Goal: Communication & Community: Answer question/provide support

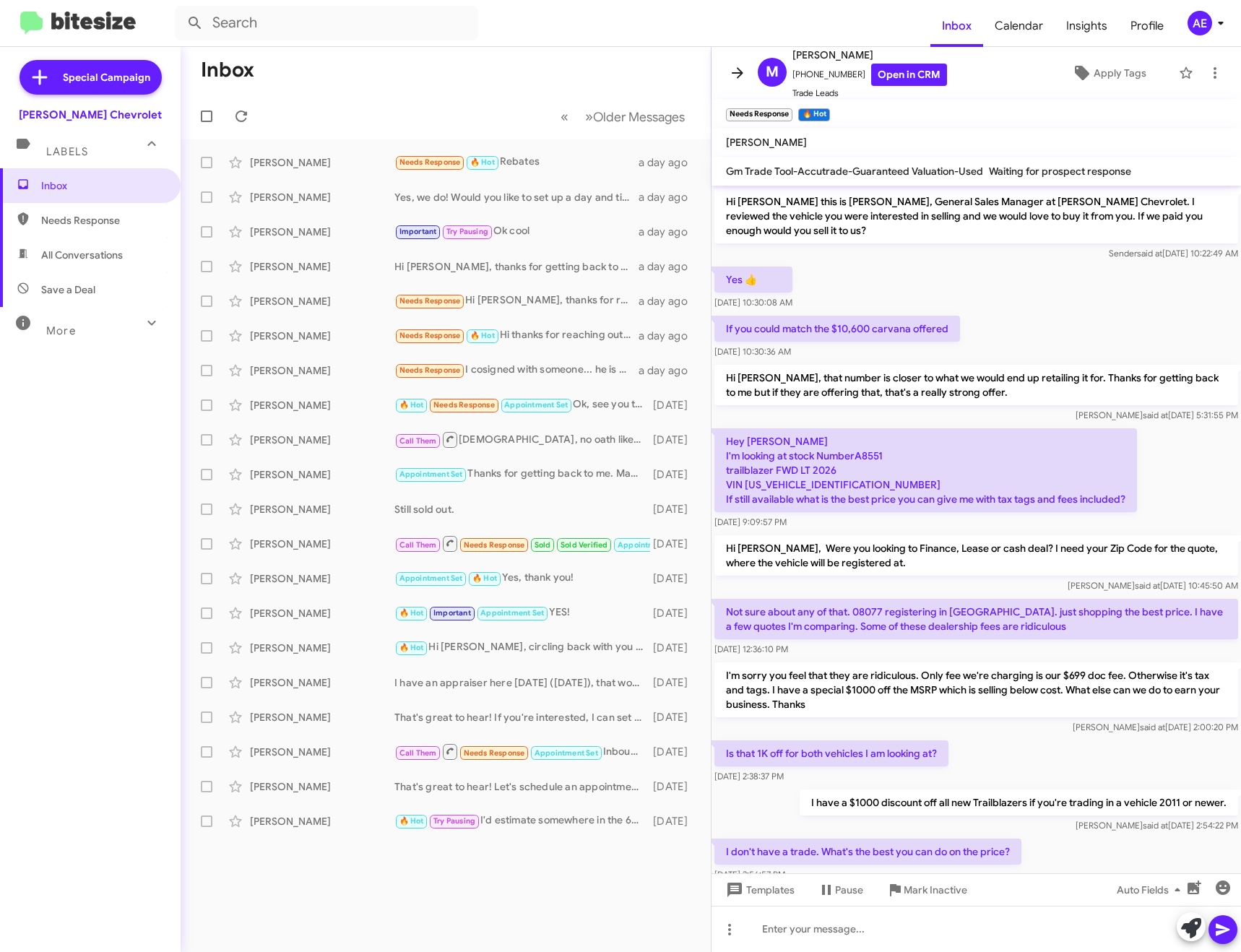
scroll to position [166, 0]
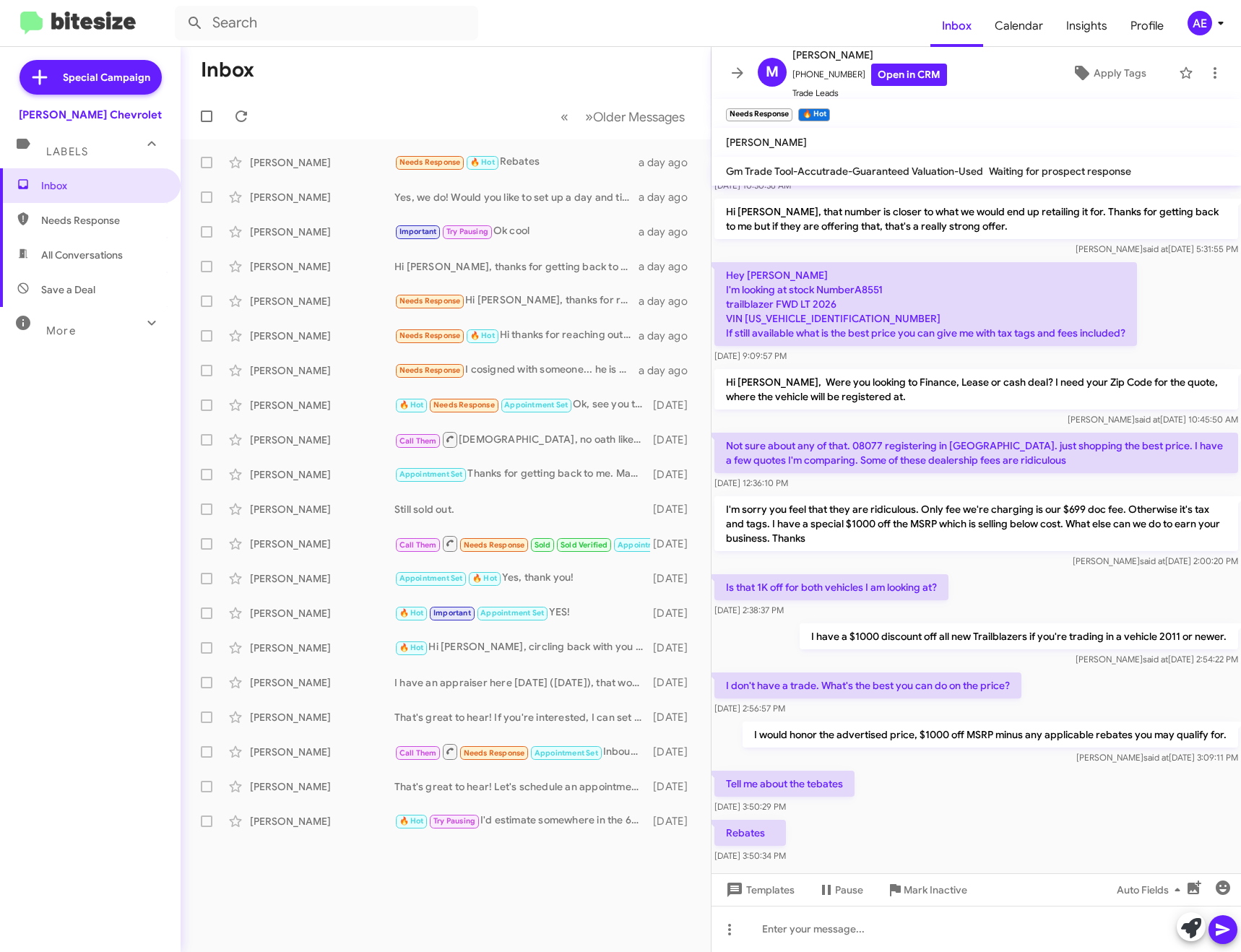
click at [829, 302] on p "Hey [PERSON_NAME] I'm looking at stock NumberA8551 trailblazer FWD LT 2026 VIN …" at bounding box center [925, 303] width 422 height 84
copy p "[US_VEHICLE_IDENTIFICATION_NUMBER]"
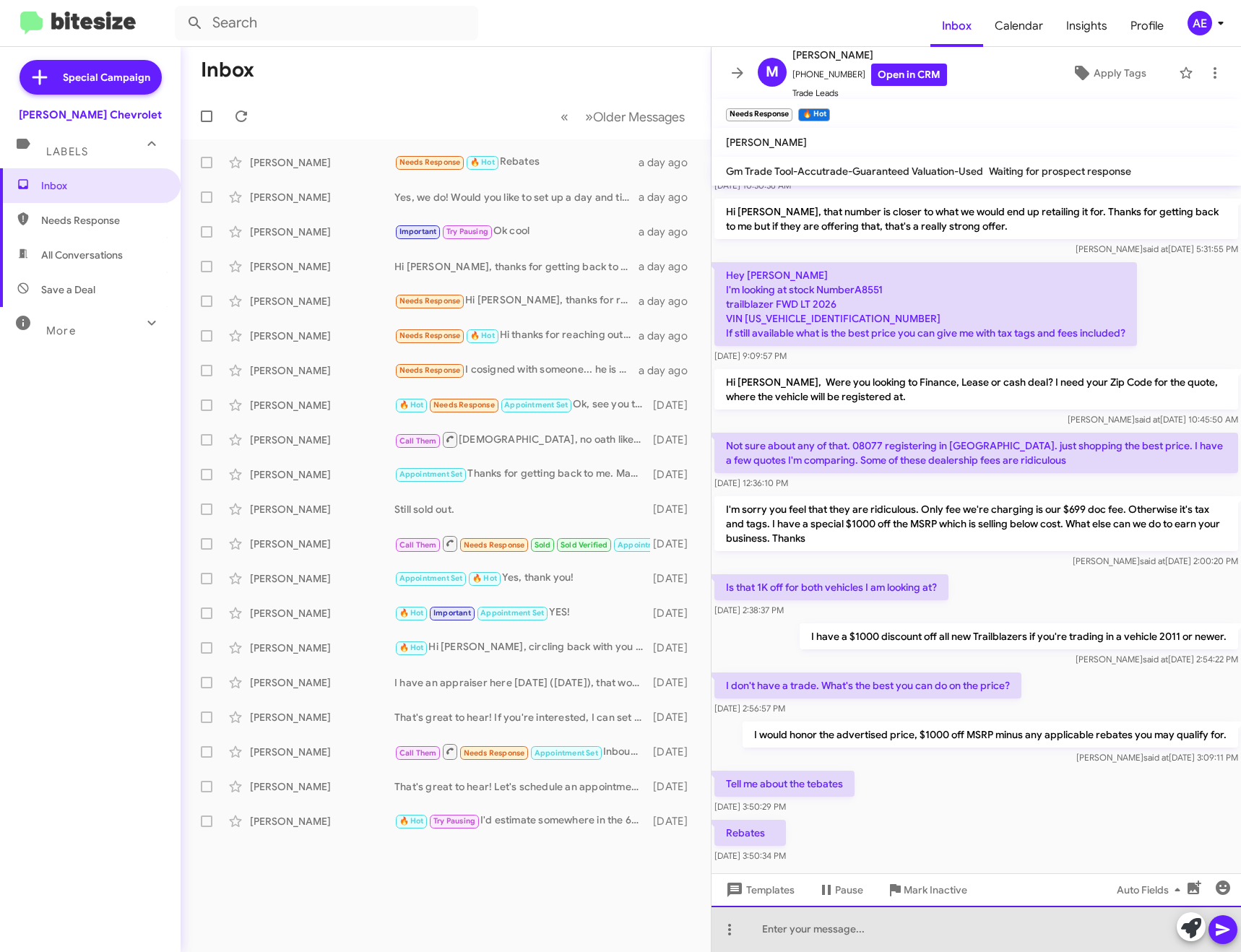
click at [917, 937] on div at bounding box center [976, 929] width 529 height 46
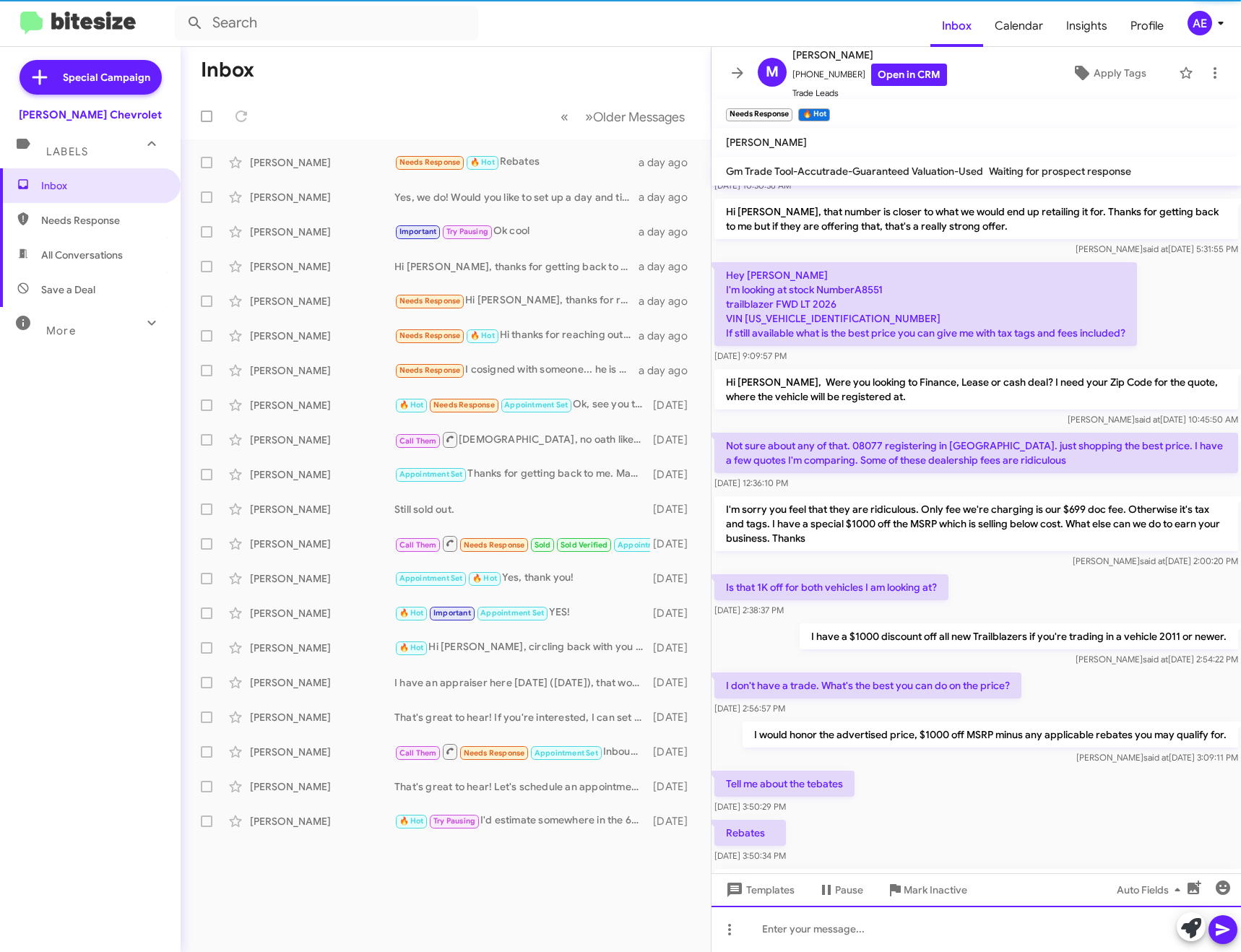
scroll to position [0, 0]
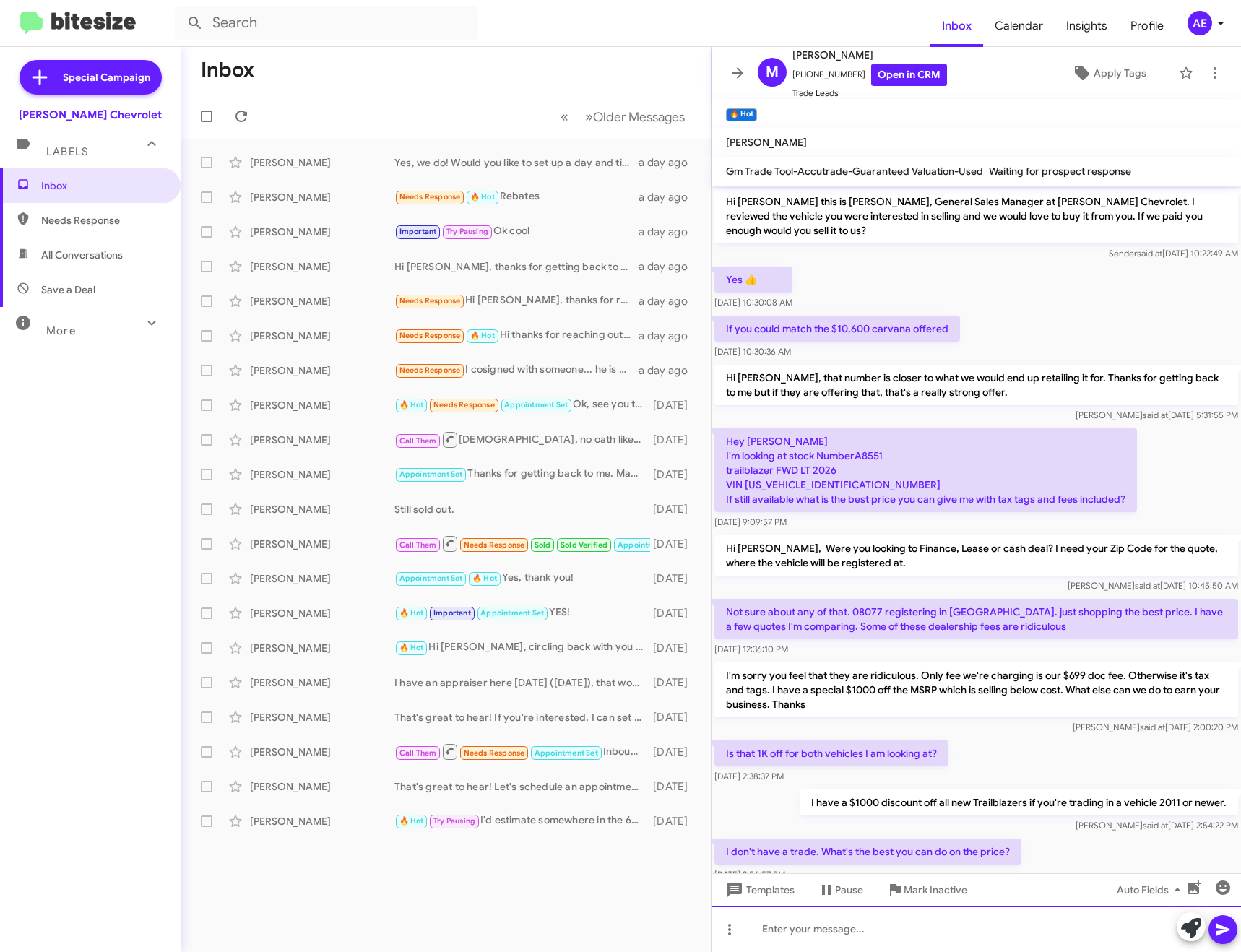
drag, startPoint x: 858, startPoint y: 926, endPoint x: 867, endPoint y: 917, distance: 12.7
click at [857, 926] on div at bounding box center [976, 929] width 529 height 46
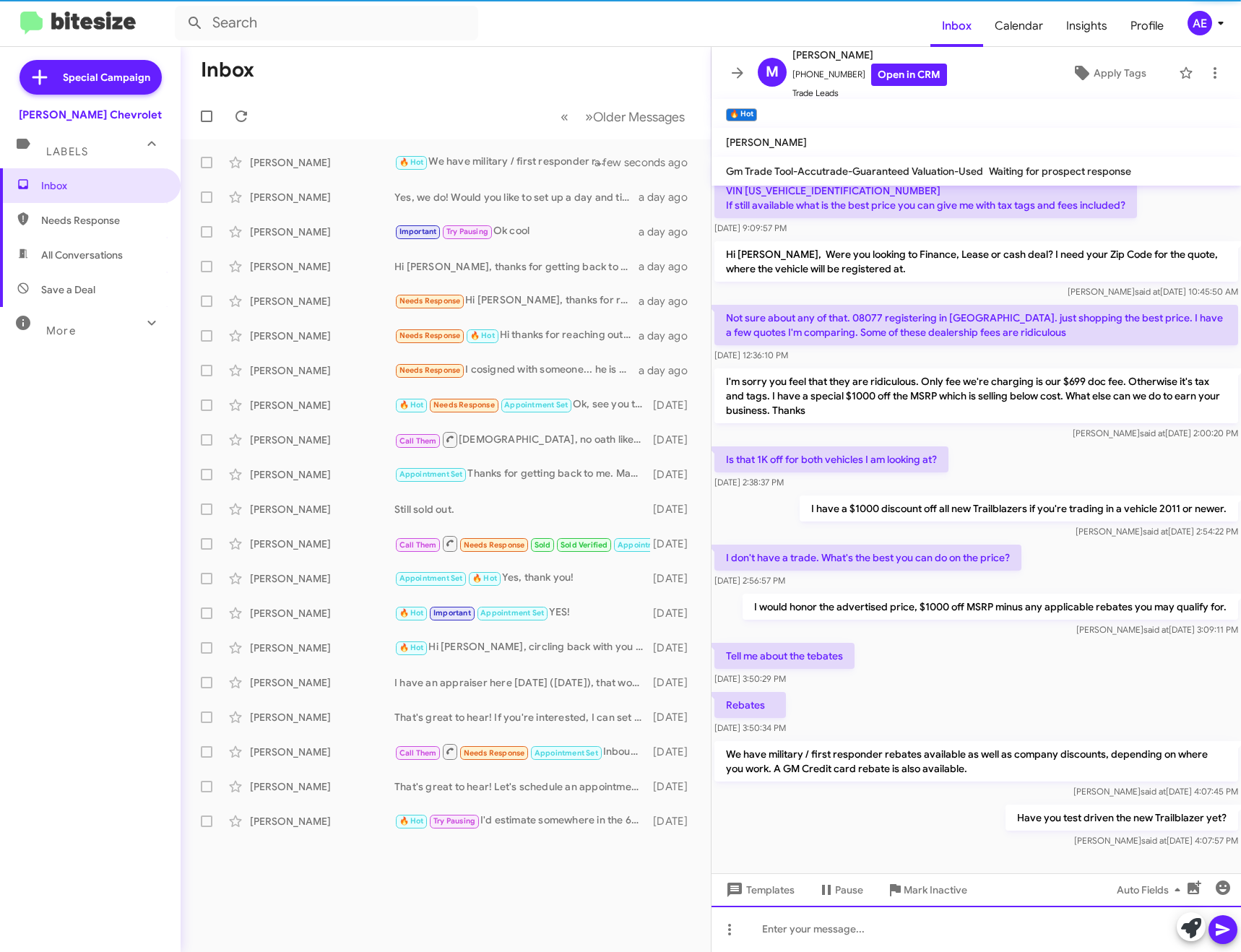
scroll to position [315, 0]
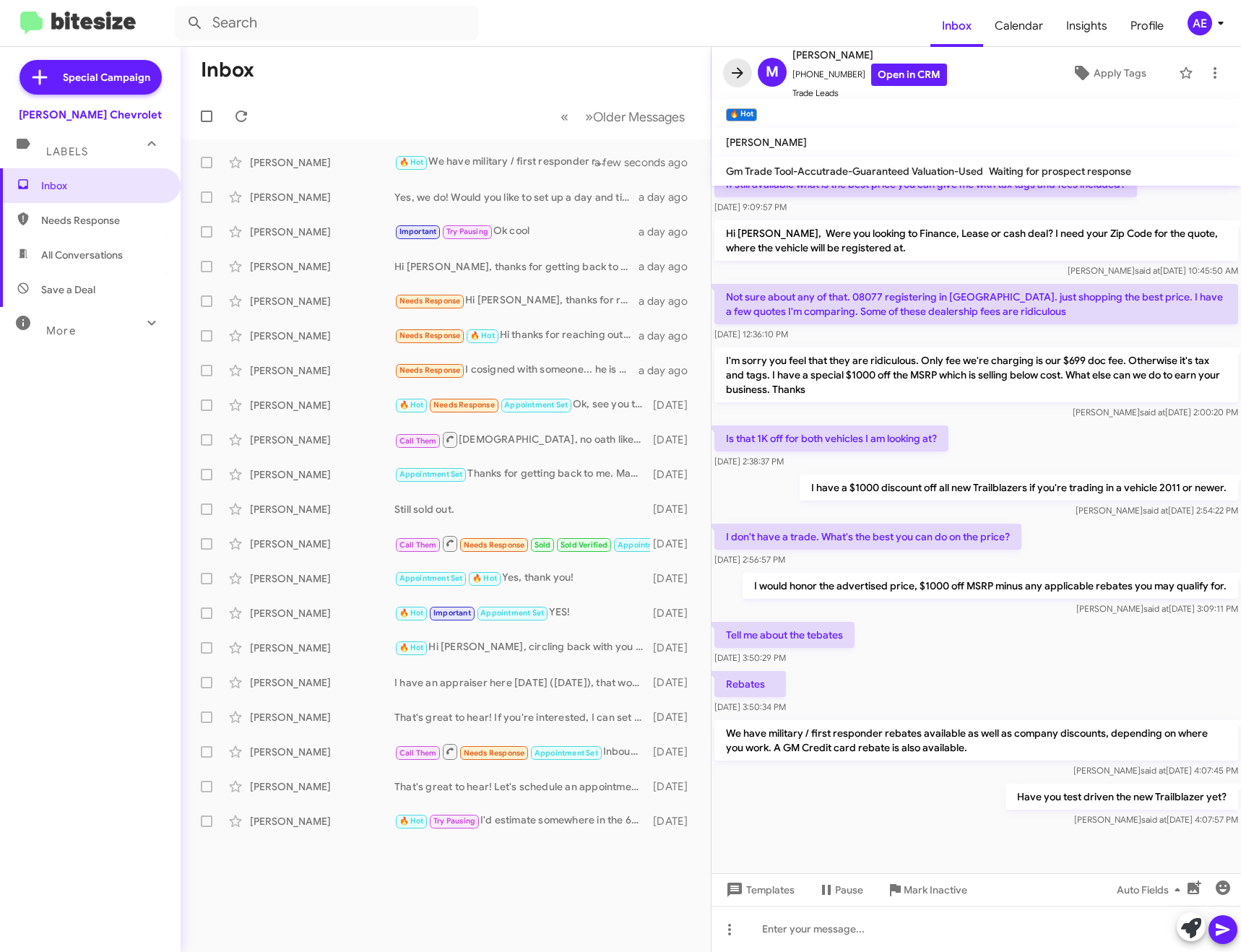
click at [740, 81] on button at bounding box center [738, 73] width 29 height 29
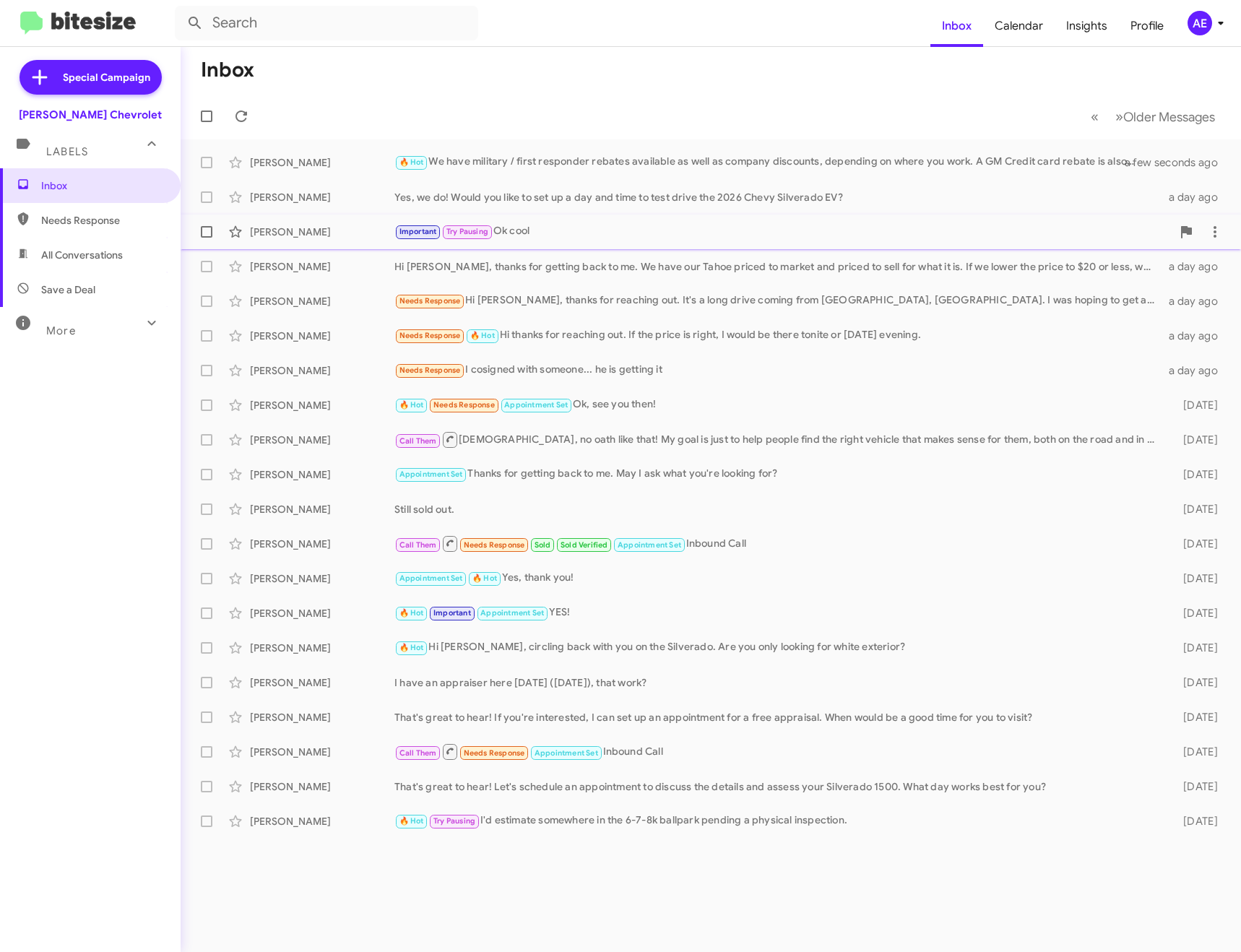
click at [554, 234] on div "Important Try Pausing Ok cool" at bounding box center [782, 231] width 777 height 16
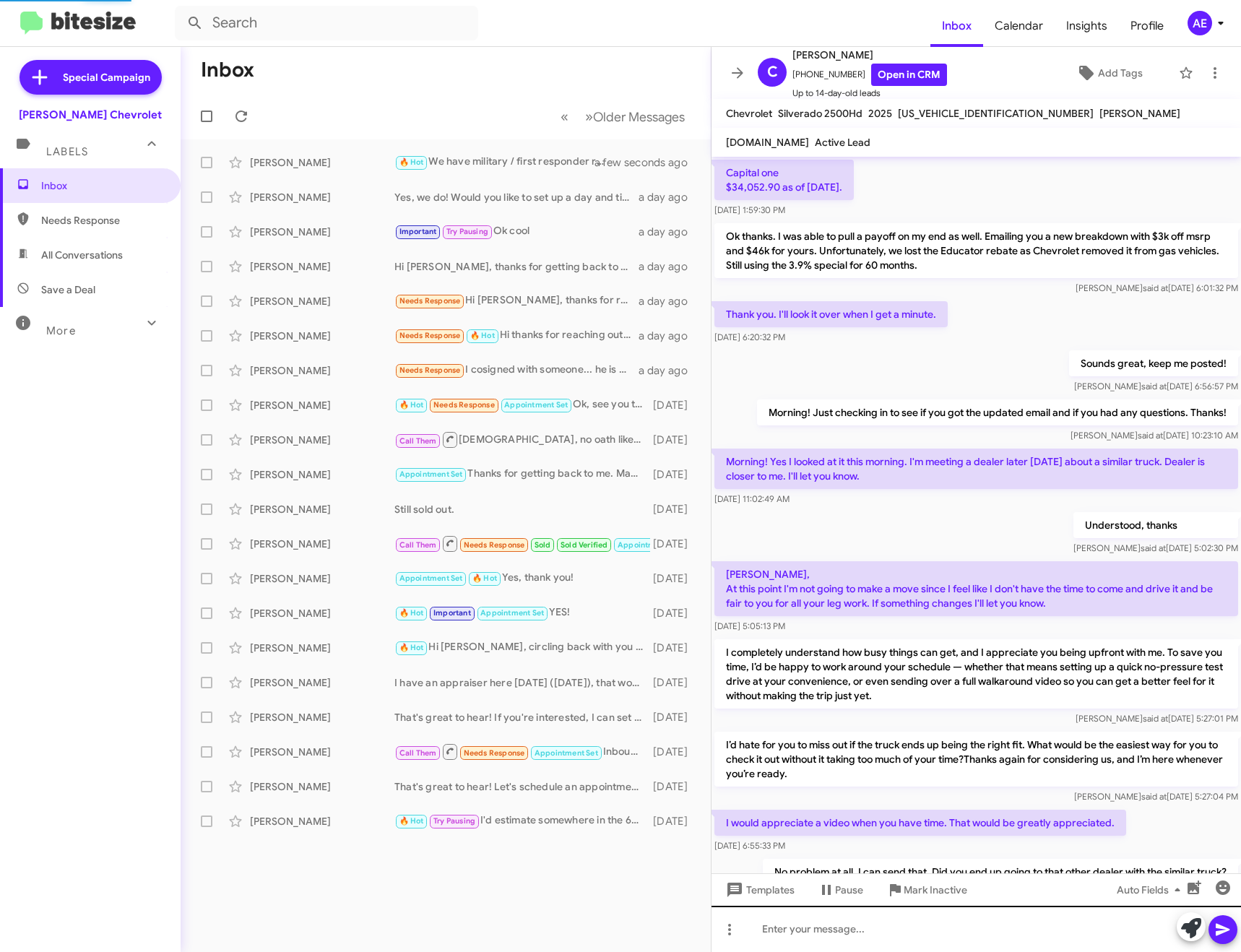
scroll to position [540, 0]
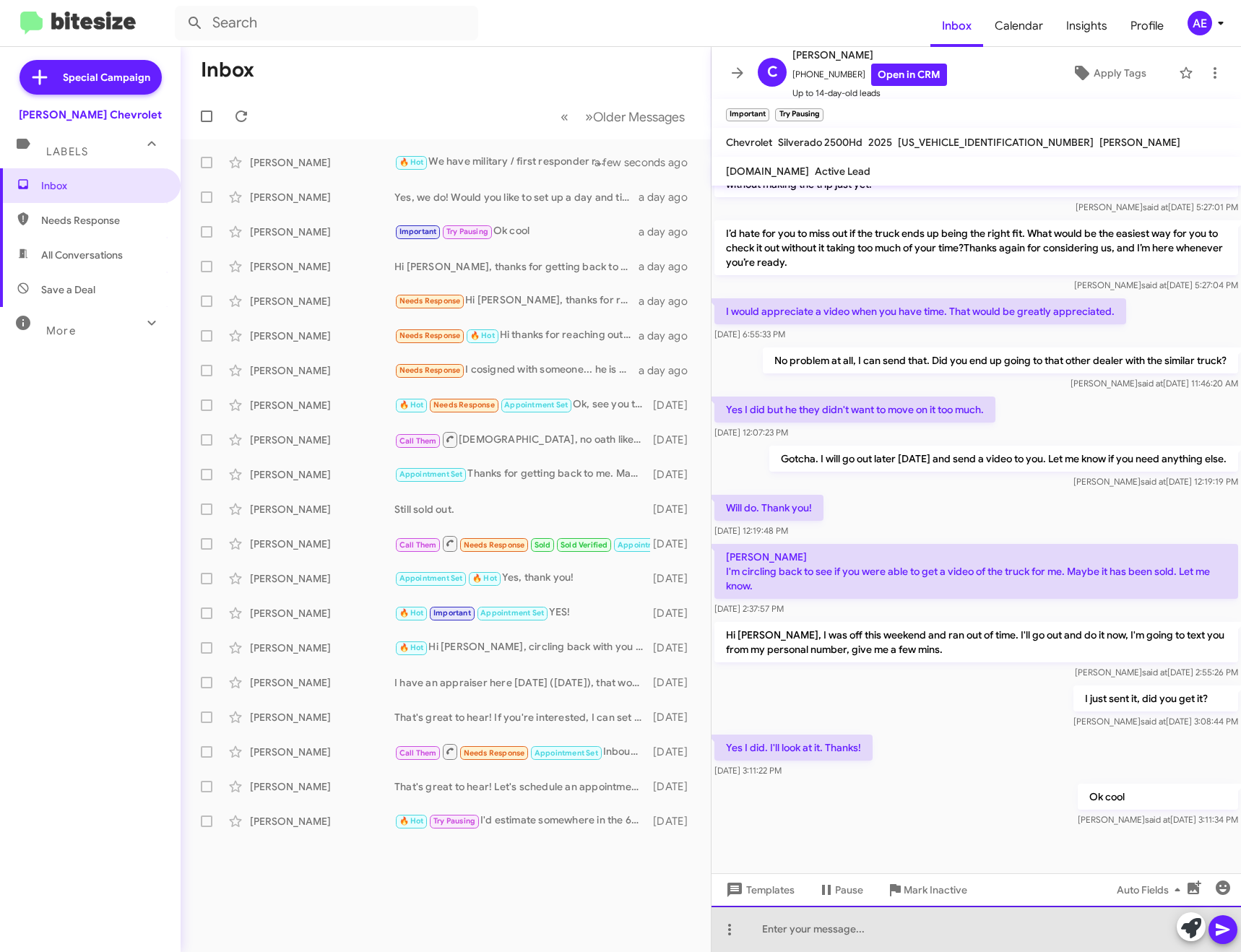
click at [877, 918] on div at bounding box center [976, 929] width 529 height 46
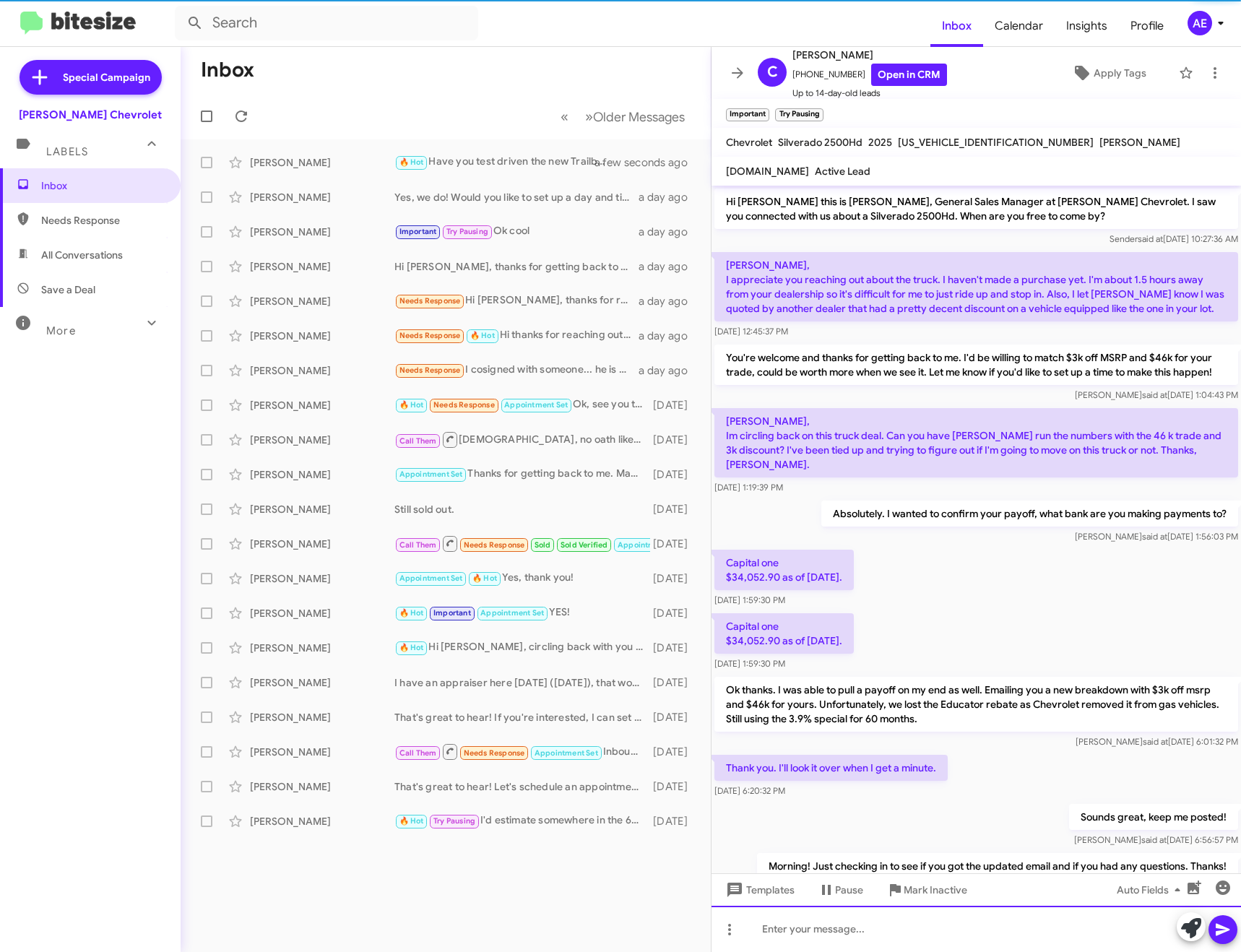
scroll to position [72, 0]
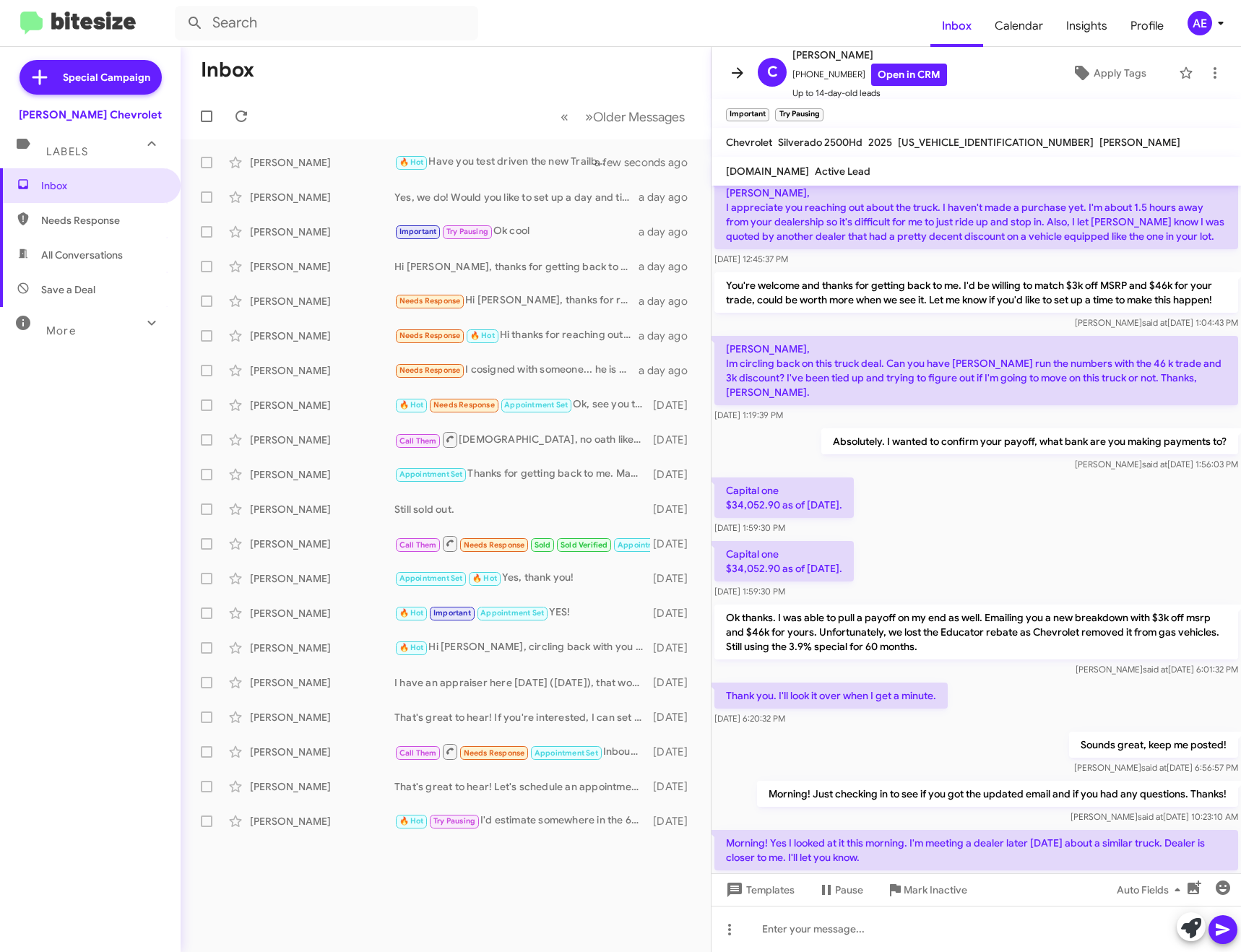
click at [729, 66] on icon at bounding box center [738, 73] width 17 height 17
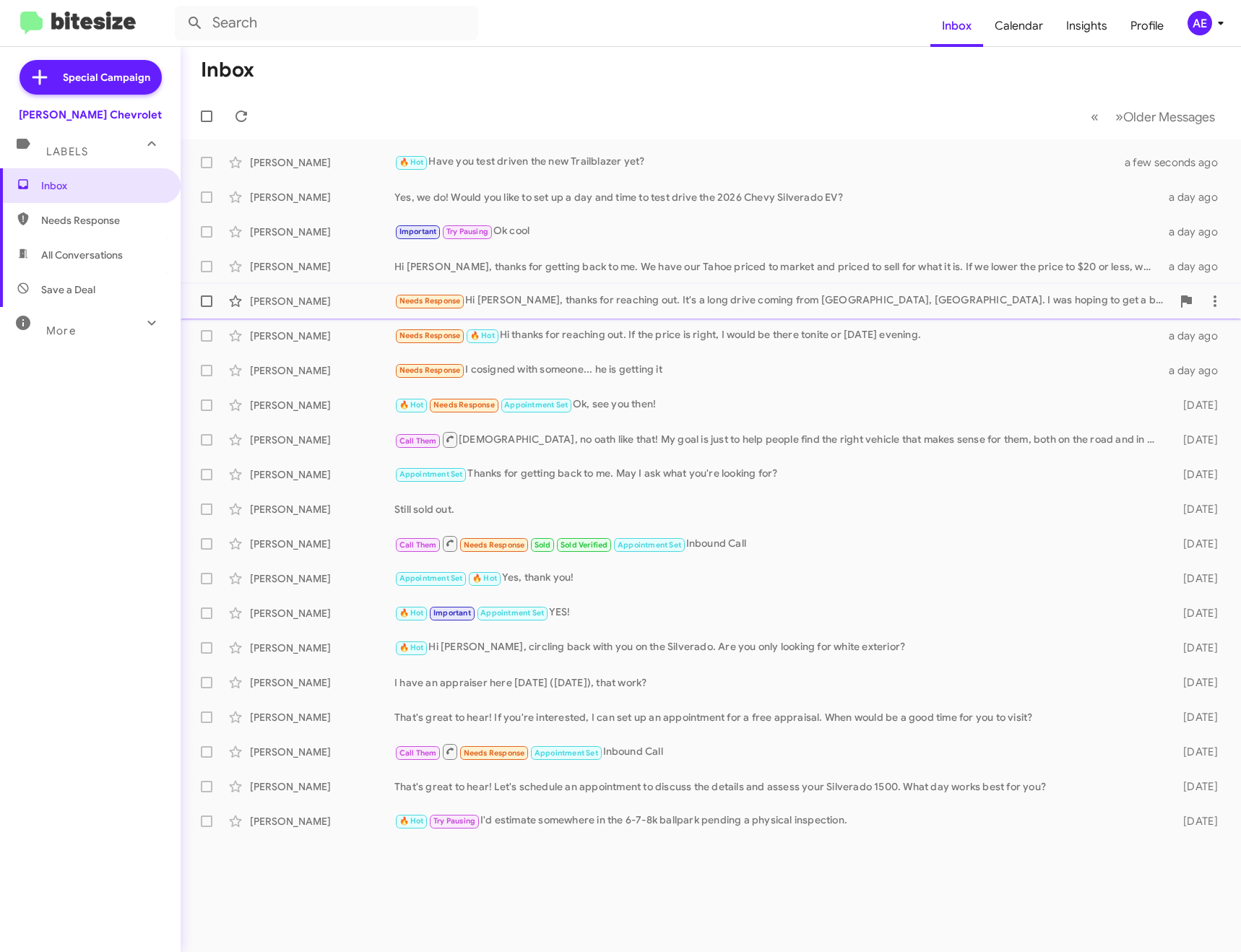
click at [597, 306] on div "Needs Response Hi [PERSON_NAME], thanks for reaching out. It's a long drive com…" at bounding box center [782, 300] width 777 height 16
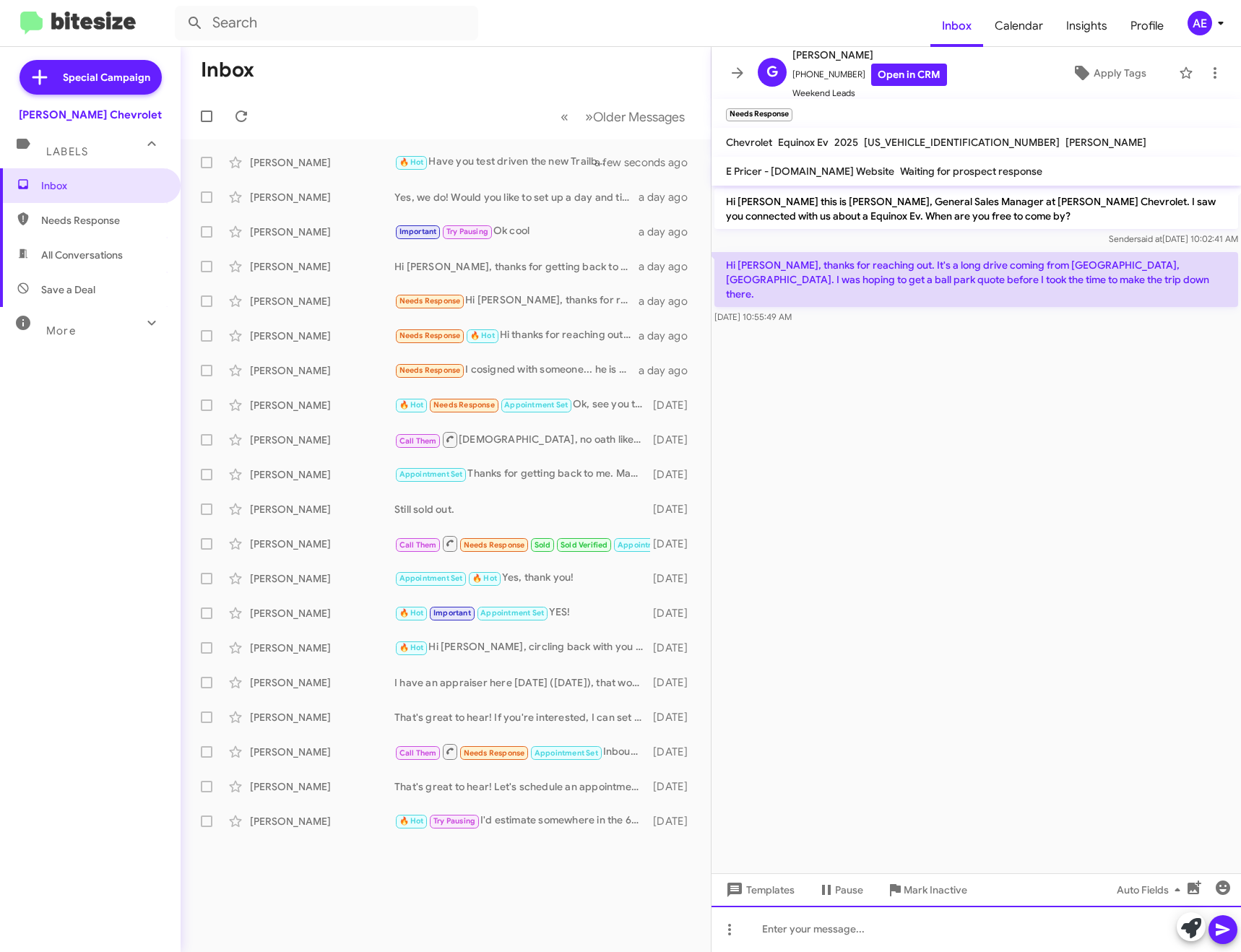
click at [843, 938] on div at bounding box center [976, 929] width 529 height 46
click at [913, 922] on div "No problem at all." at bounding box center [976, 929] width 529 height 46
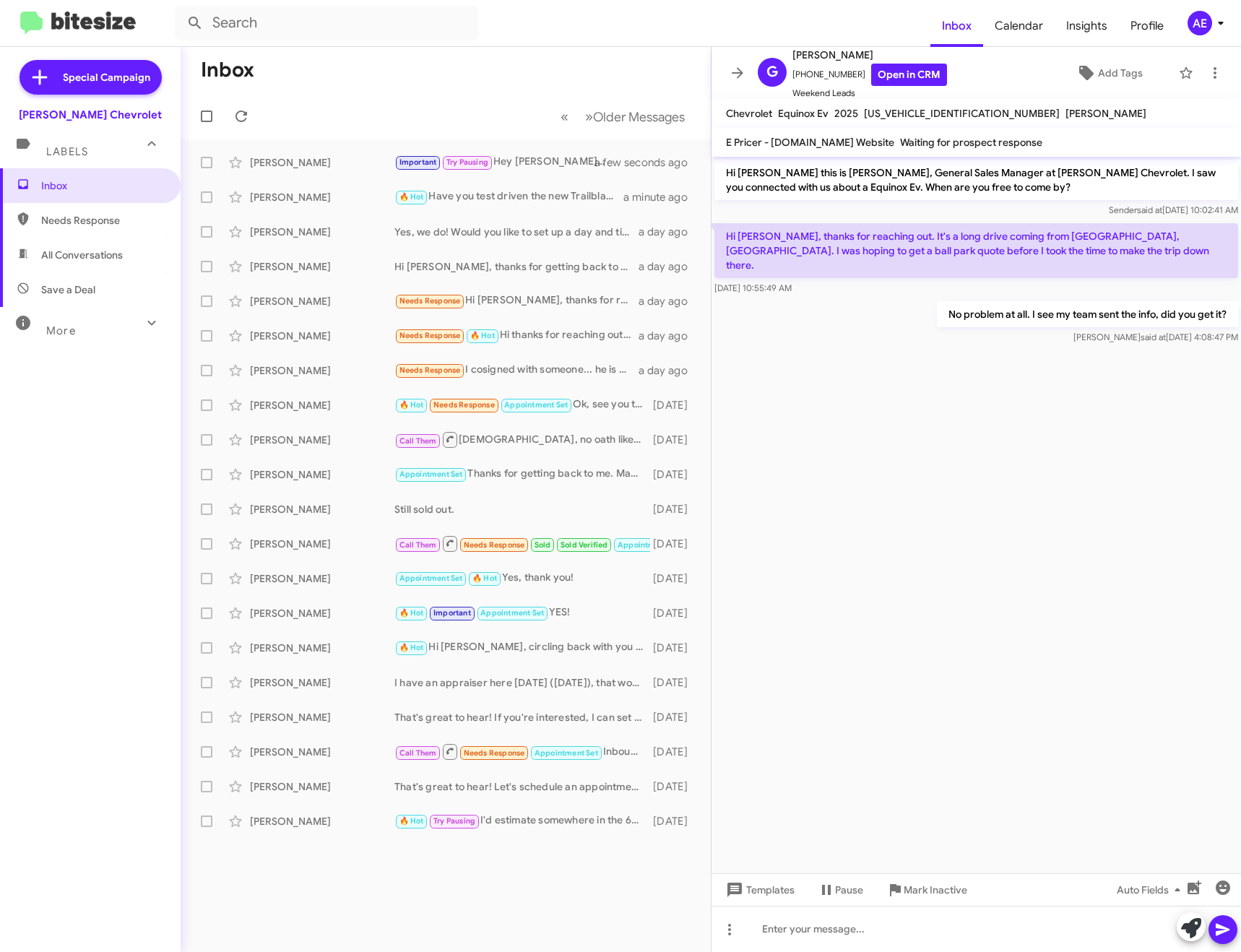
click at [738, 65] on icon at bounding box center [738, 73] width 17 height 17
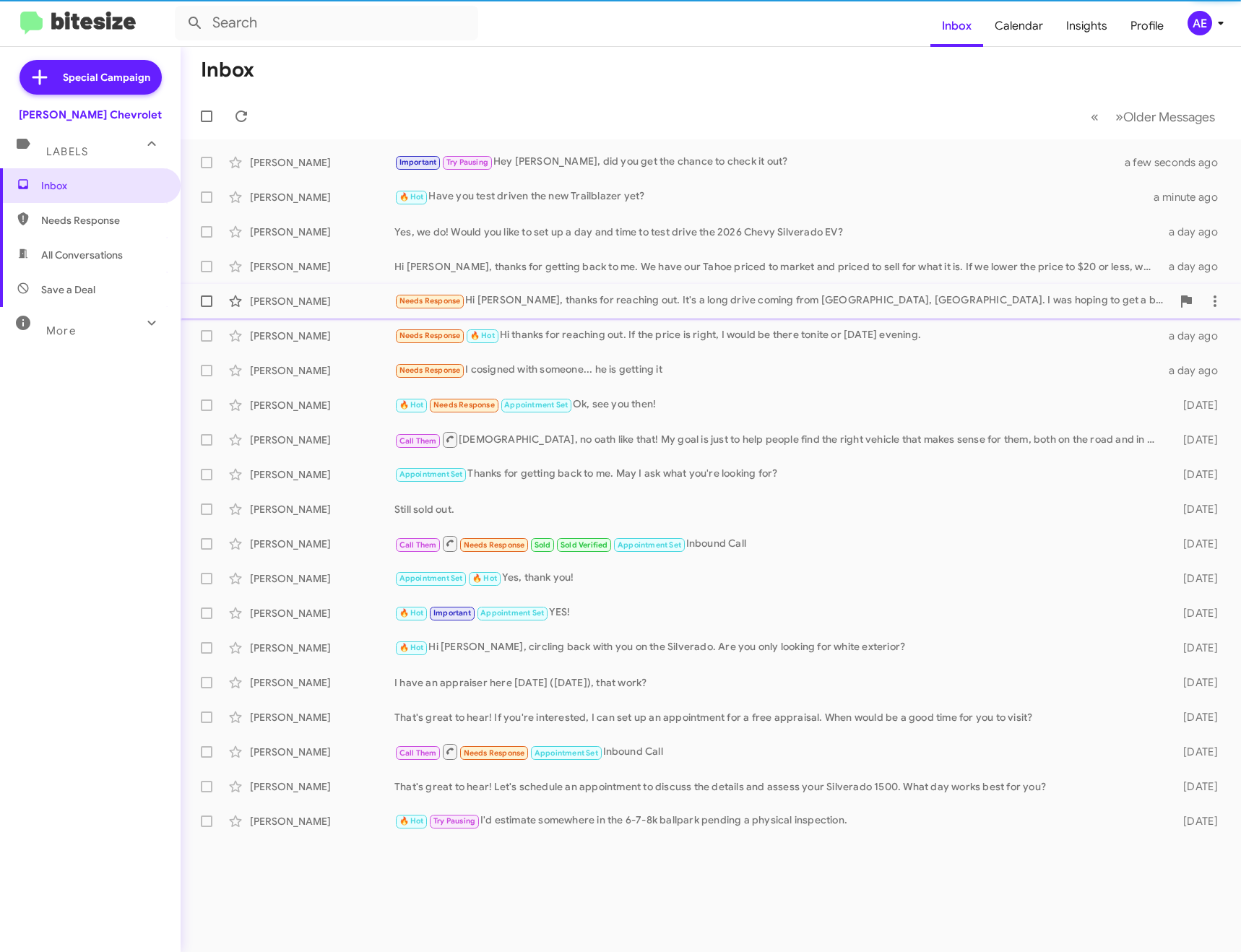
click at [651, 300] on div "Needs Response Hi [PERSON_NAME], thanks for reaching out. It's a long drive com…" at bounding box center [782, 300] width 777 height 16
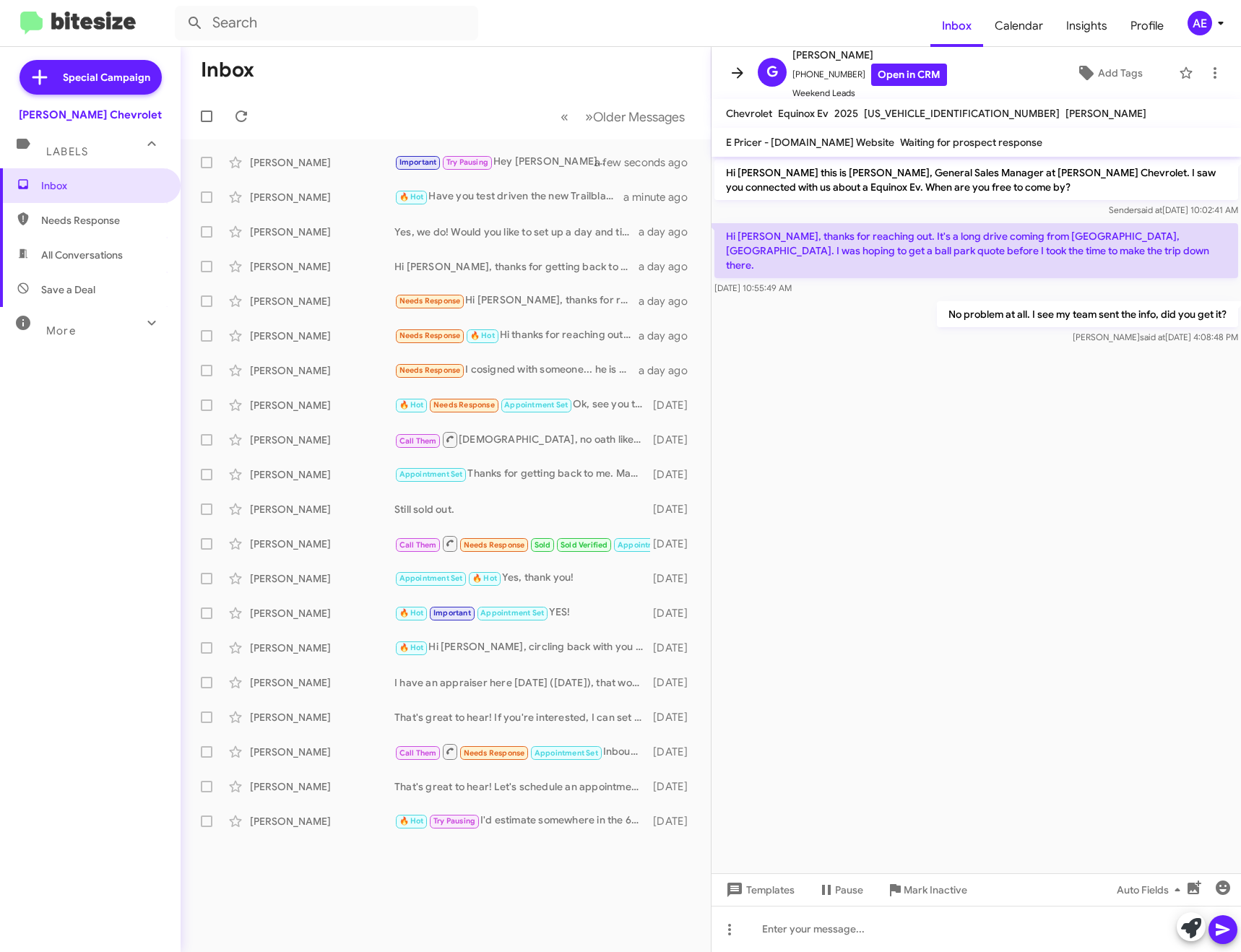
click at [742, 73] on icon at bounding box center [738, 72] width 12 height 11
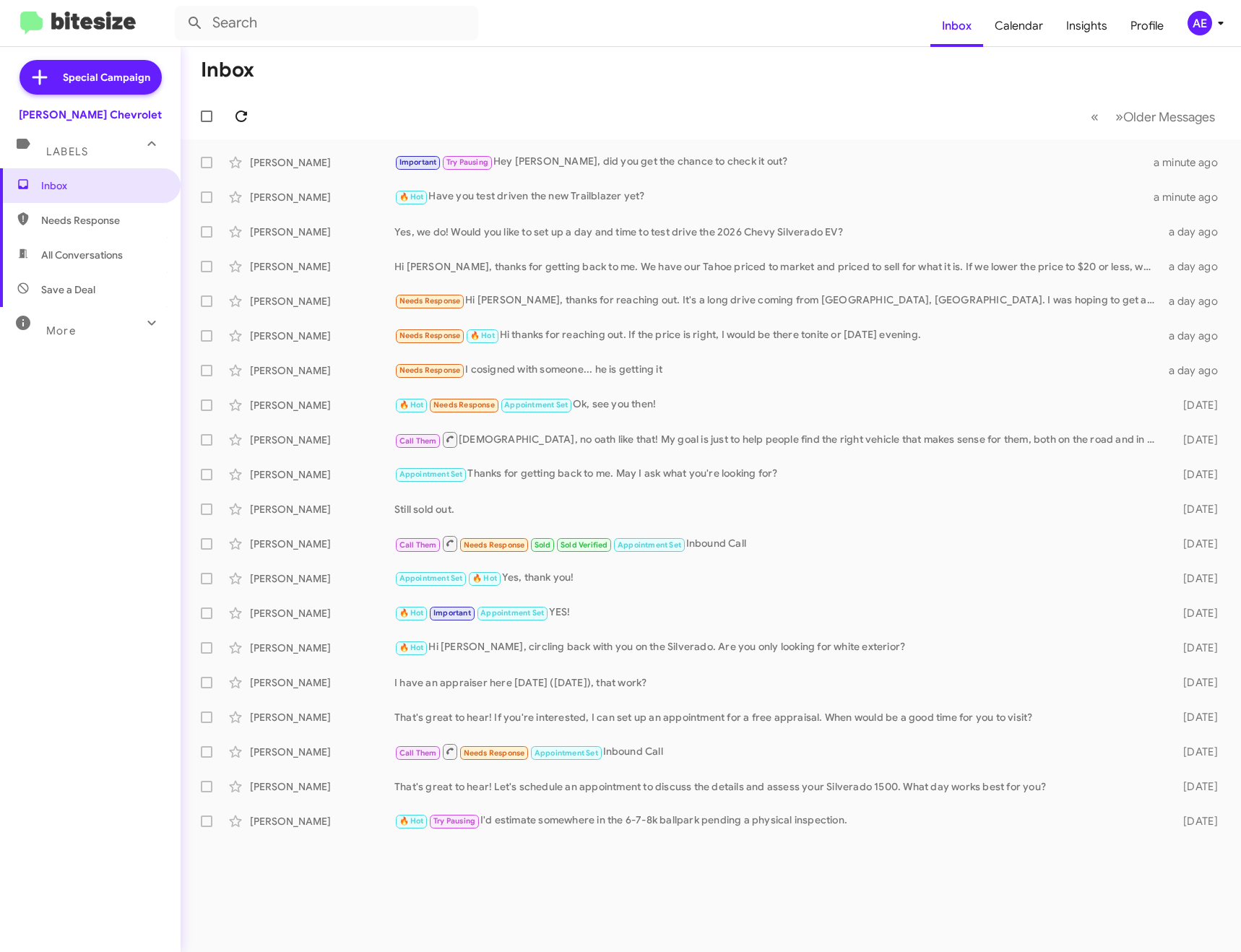
click at [234, 119] on icon at bounding box center [241, 116] width 17 height 17
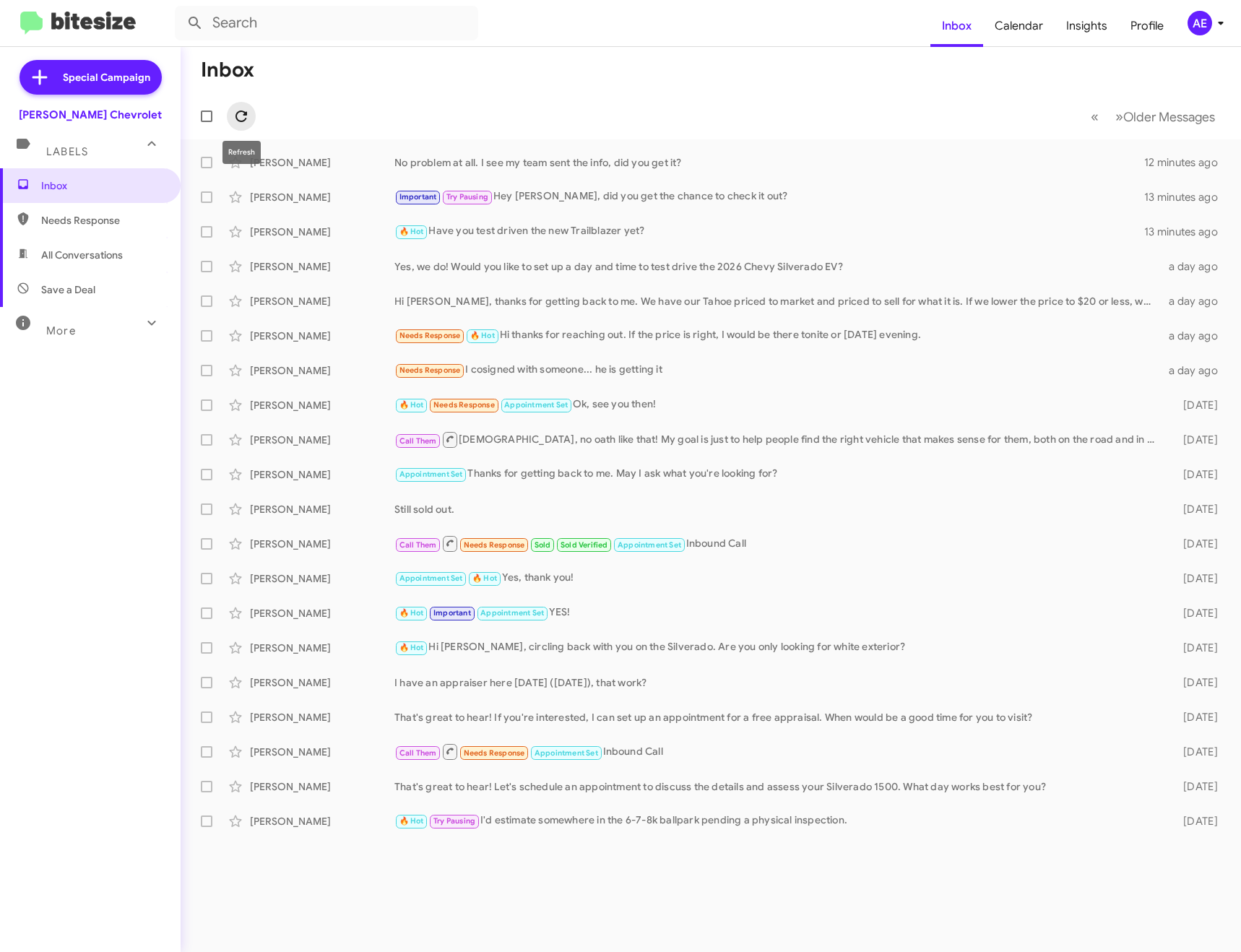
click at [243, 116] on icon at bounding box center [241, 116] width 17 height 17
